Goal: Transaction & Acquisition: Purchase product/service

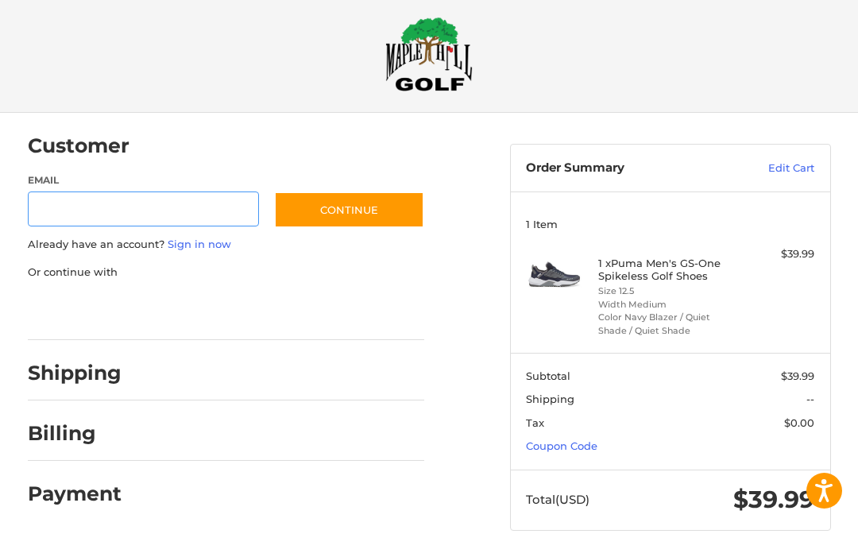
scroll to position [15, 0]
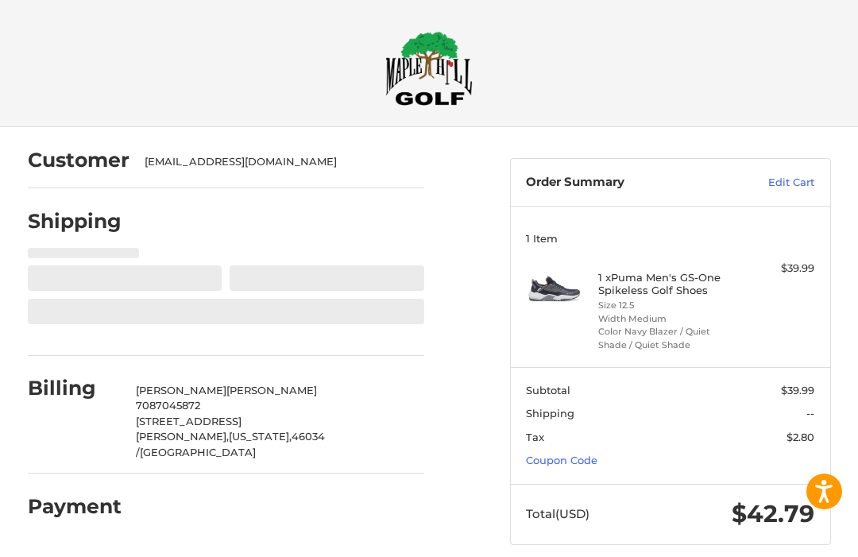
select select "**"
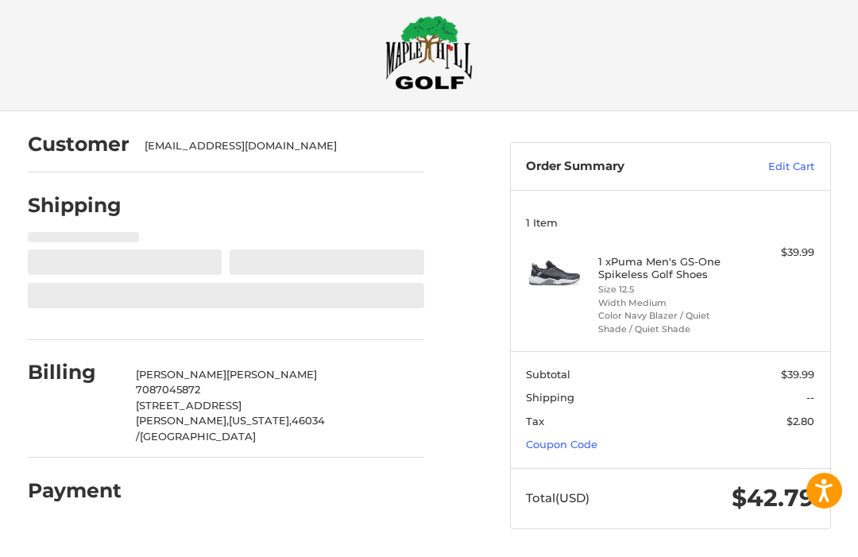
select select "**"
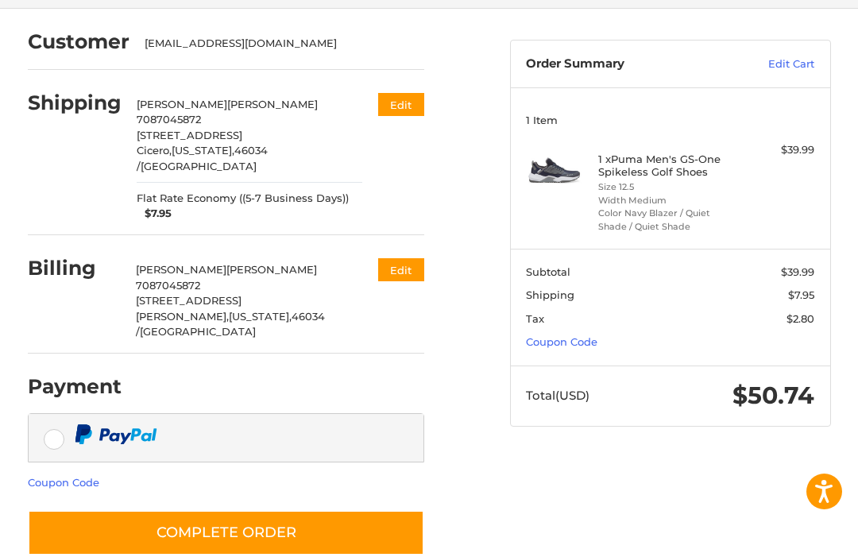
scroll to position [118, 0]
